Goal: Information Seeking & Learning: Find specific page/section

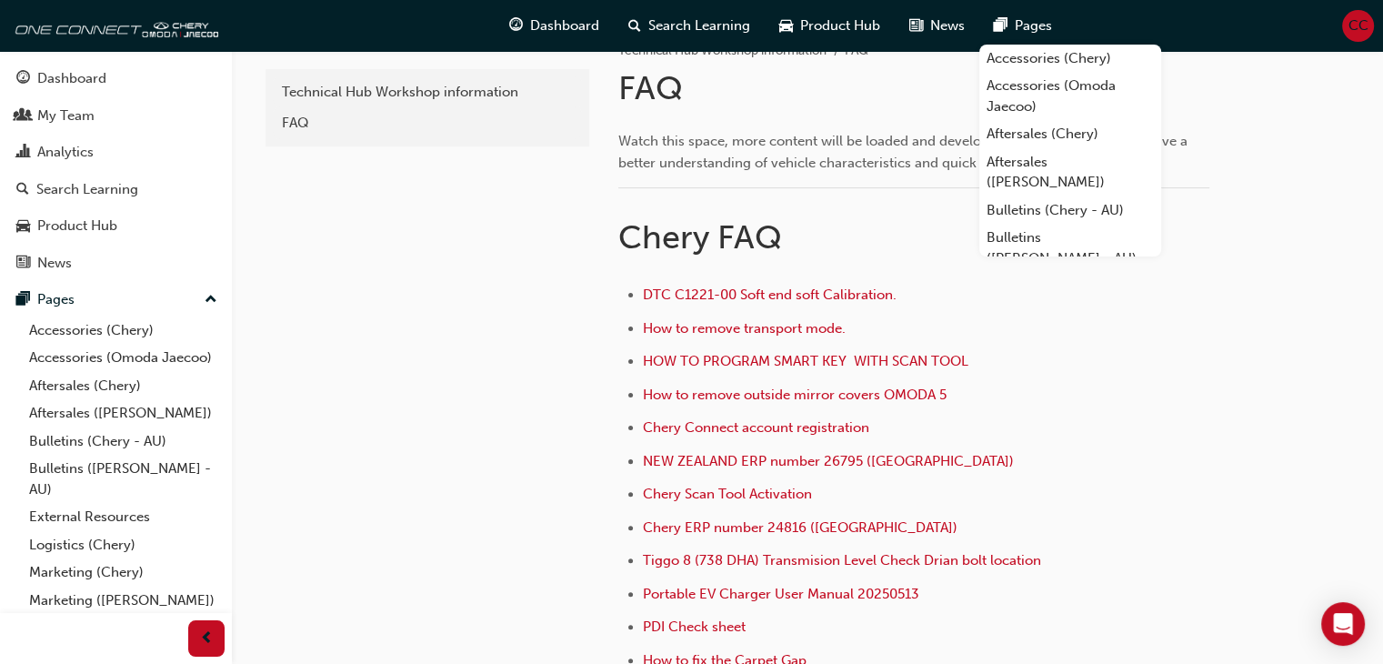
scroll to position [542, 0]
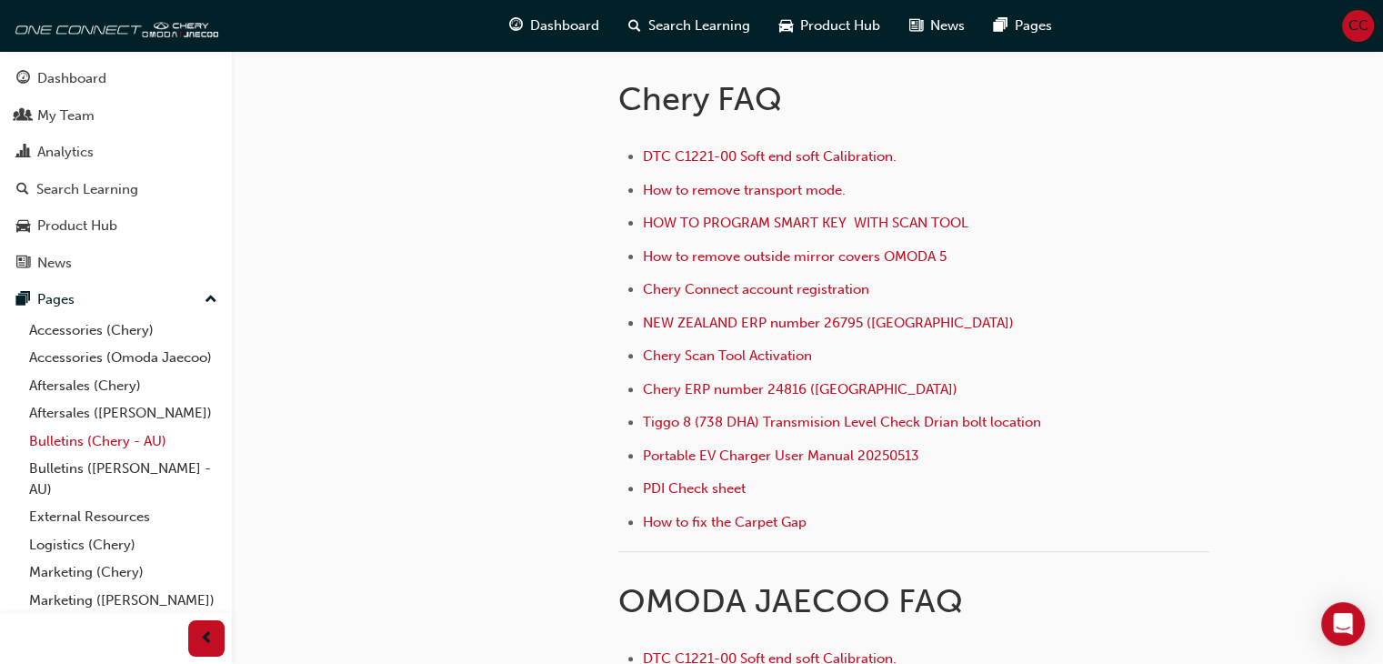
click at [77, 455] on link "Bulletins (Chery - AU)" at bounding box center [123, 441] width 203 height 28
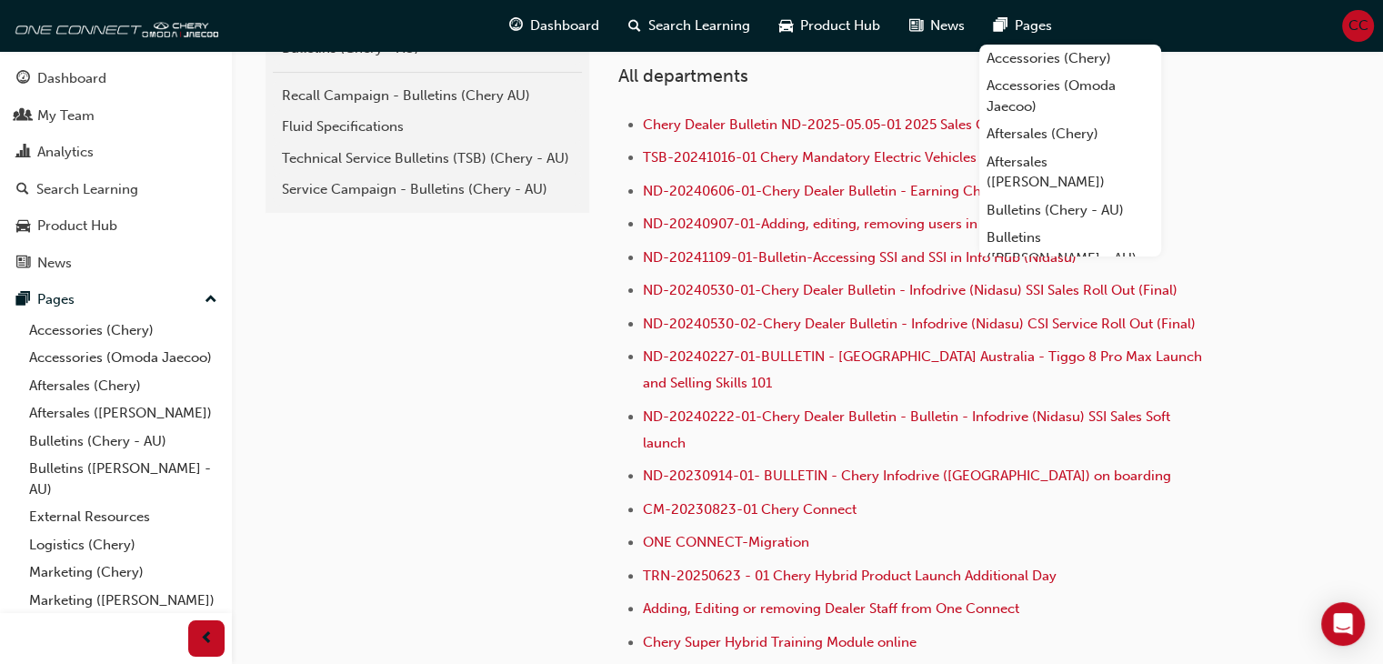
scroll to position [482, 0]
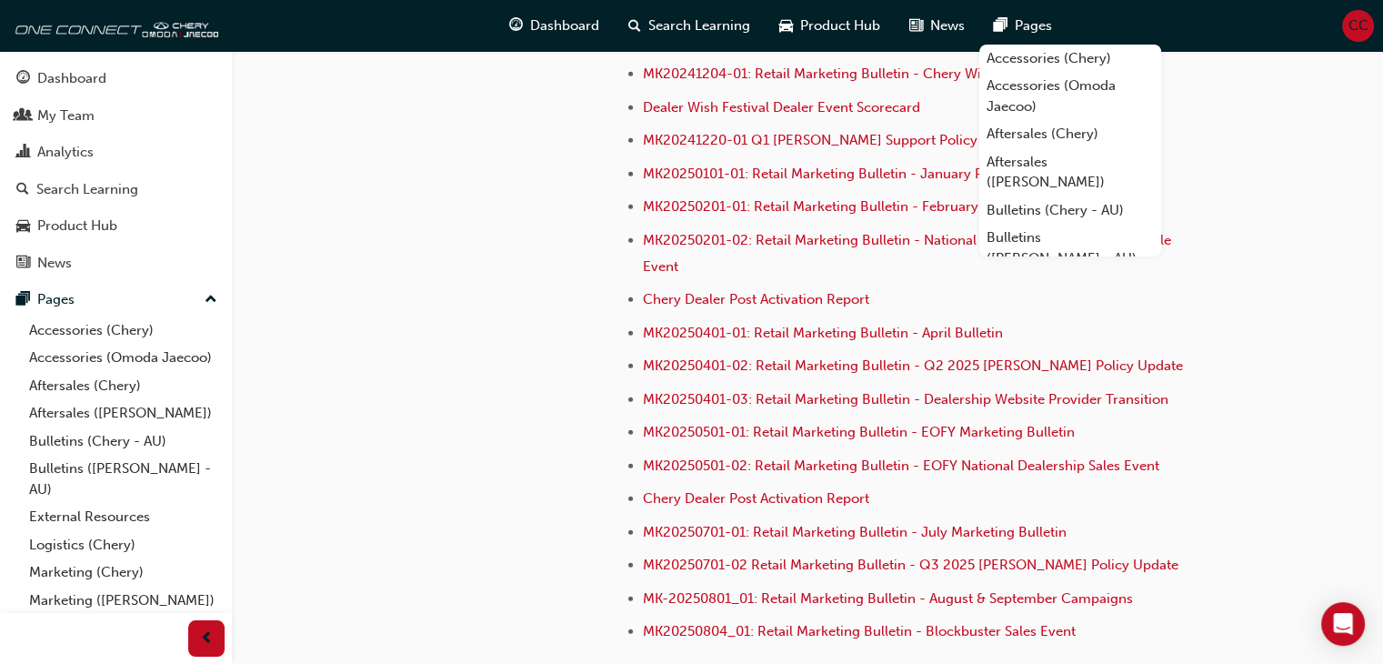
scroll to position [0, 0]
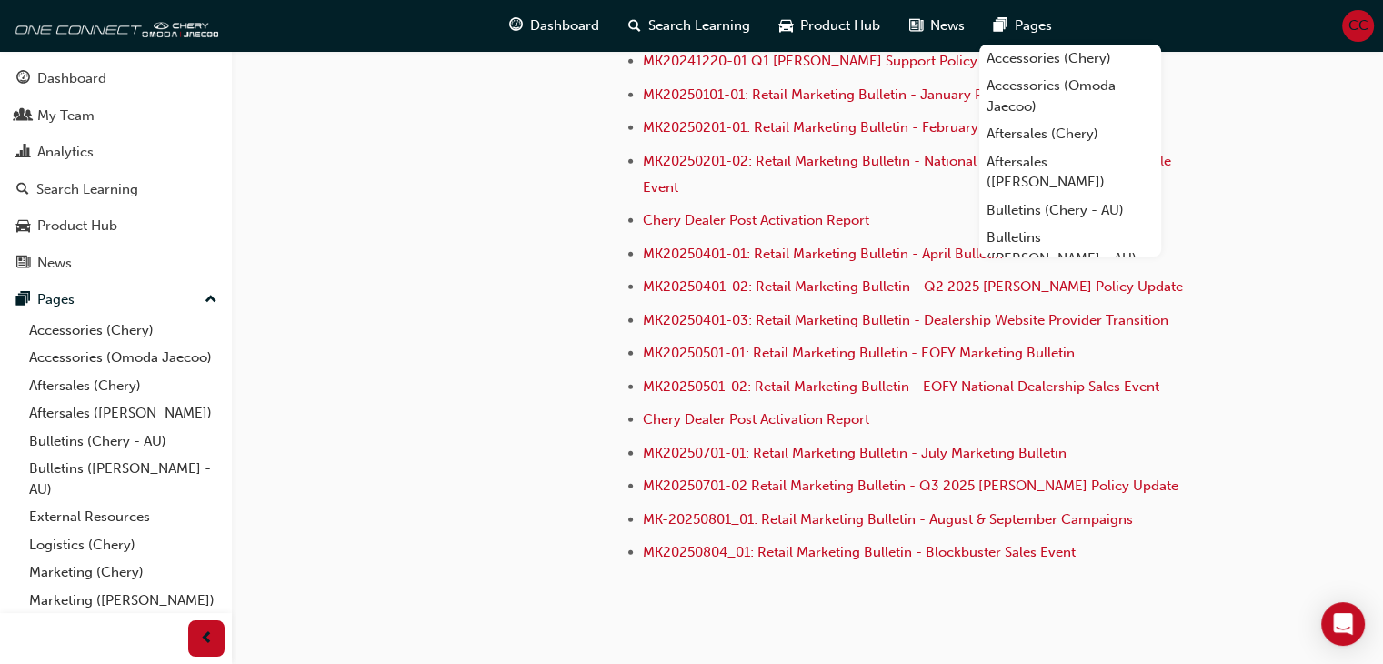
scroll to position [386, 0]
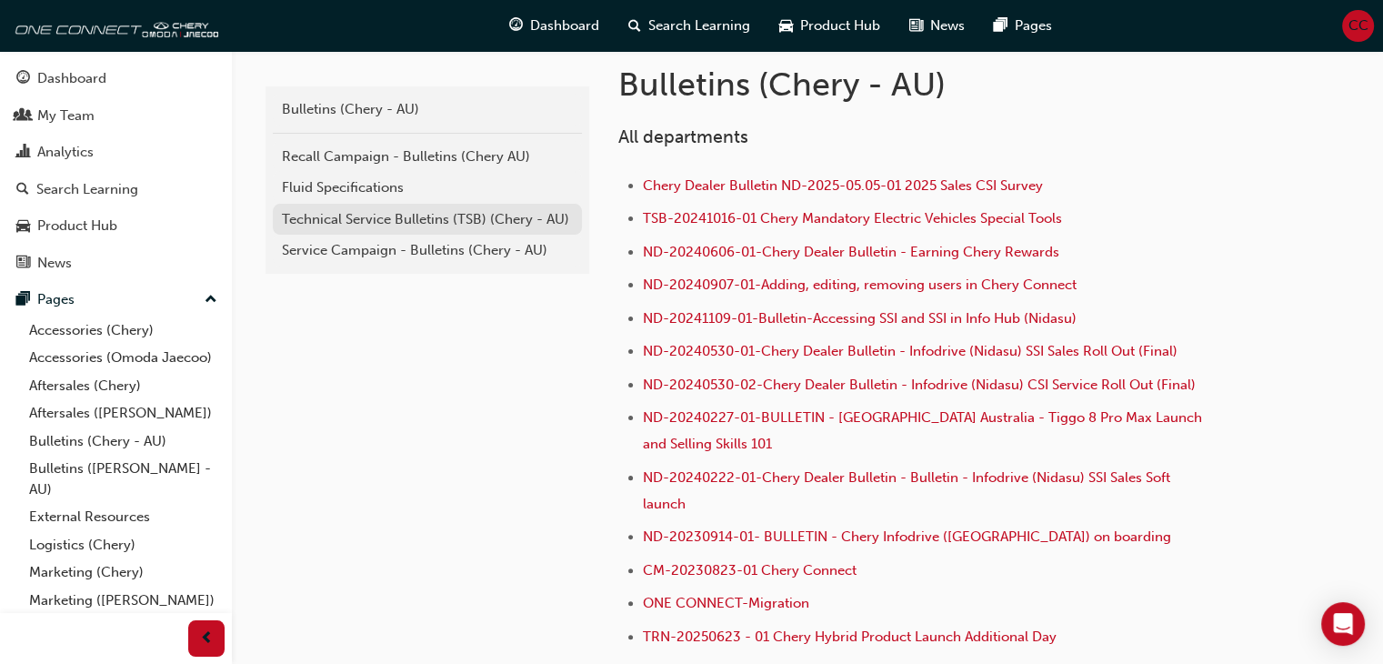
click at [389, 217] on div "Technical Service Bulletins (TSB) (Chery - AU)" at bounding box center [427, 219] width 291 height 21
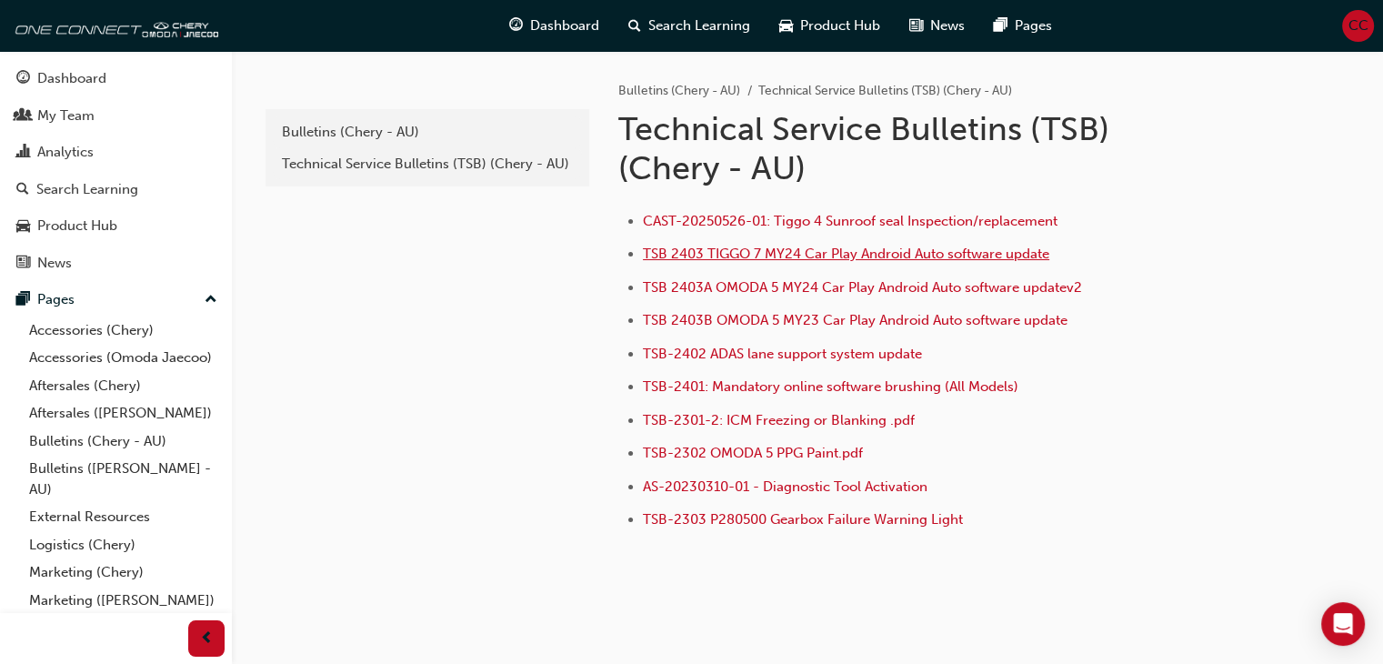
click at [746, 254] on span "TSB 2403 TIGGO 7 MY24 Car Play Android Auto software update" at bounding box center [846, 253] width 406 height 16
